Goal: Navigation & Orientation: Find specific page/section

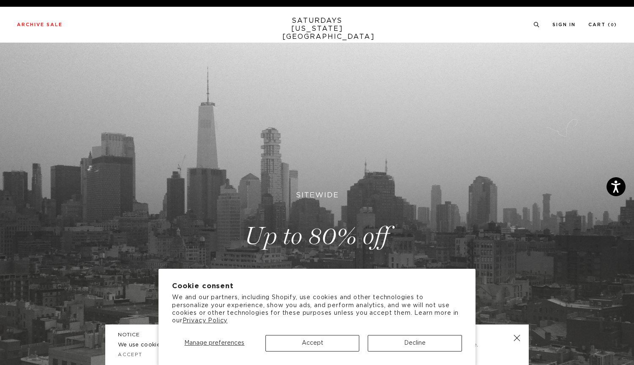
click at [339, 345] on button "Accept" at bounding box center [312, 343] width 94 height 16
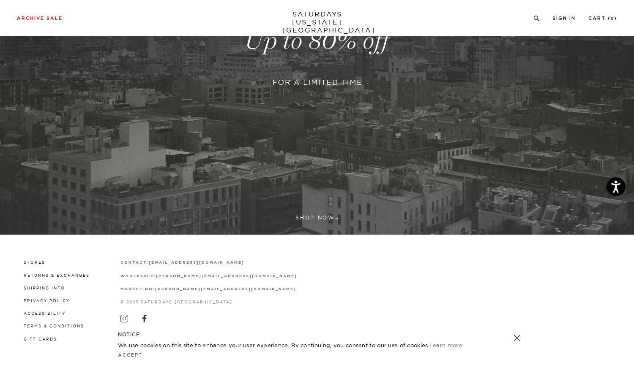
scroll to position [195, 0]
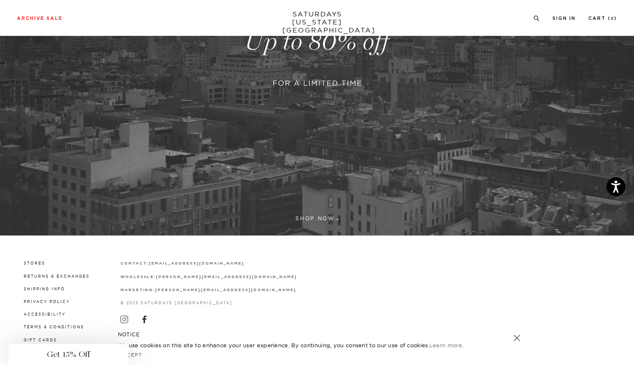
click at [35, 266] on div "Close dialog Be the first to know. Subscribe to emails and receive 15% off your…" at bounding box center [317, 182] width 634 height 365
click at [40, 264] on link "Stores" at bounding box center [35, 263] width 22 height 5
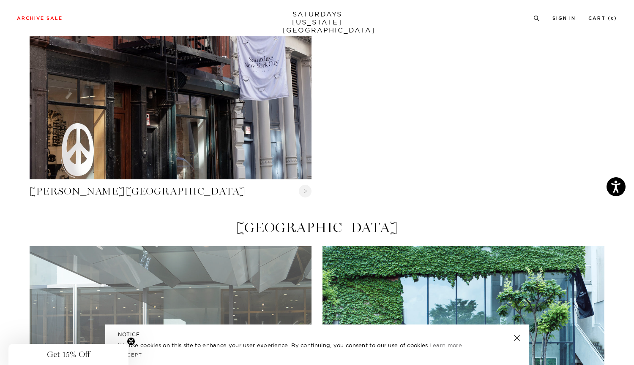
scroll to position [275, 0]
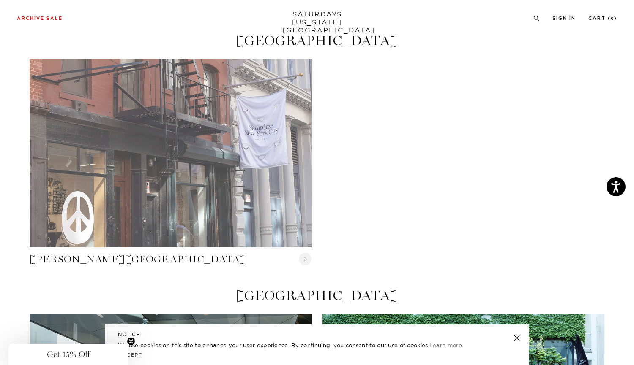
click at [181, 131] on link "Crosby Street" at bounding box center [171, 153] width 282 height 188
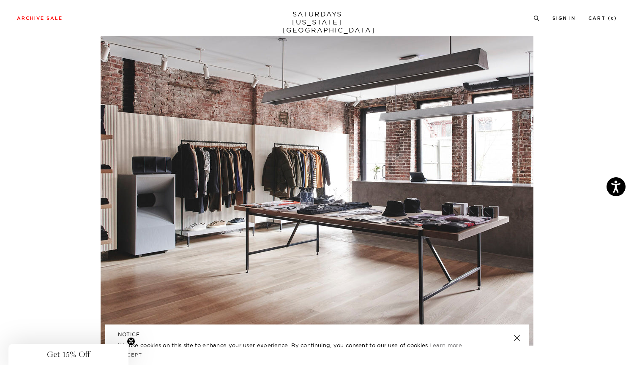
scroll to position [2982, 0]
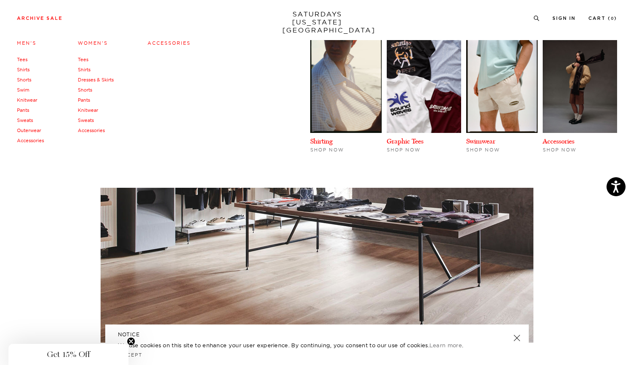
click at [82, 58] on link "Tees" at bounding box center [83, 60] width 11 height 6
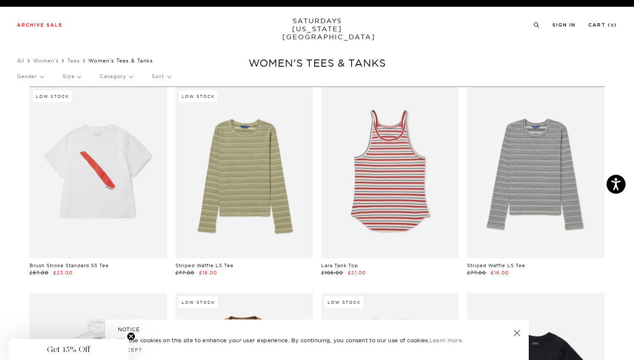
scroll to position [0, 1]
click at [303, 26] on link "SATURDAYS NEW YORK CITY" at bounding box center [317, 29] width 70 height 24
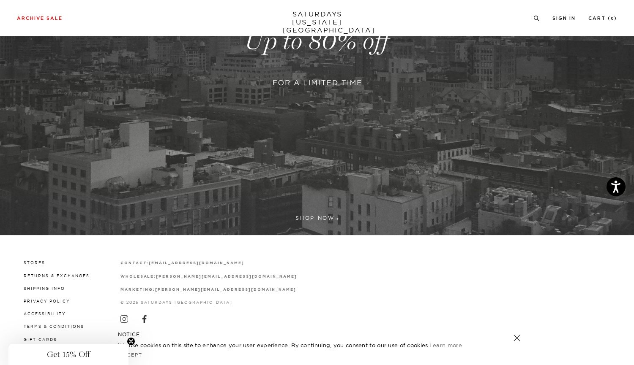
scroll to position [195, 0]
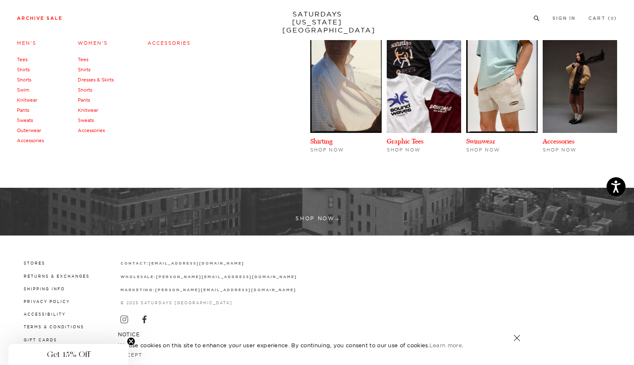
click at [89, 119] on link "Sweats" at bounding box center [86, 120] width 16 height 6
